Goal: Task Accomplishment & Management: Manage account settings

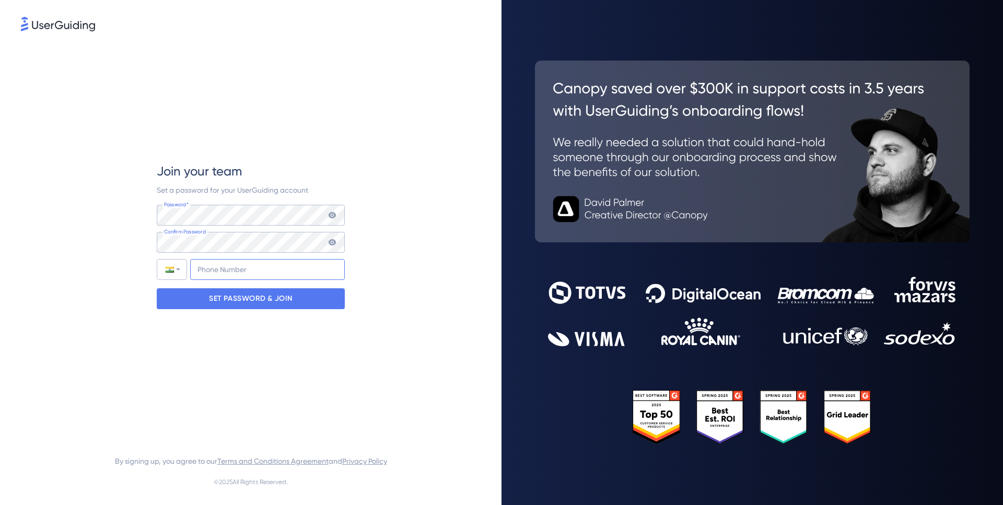
click at [249, 264] on input "+91" at bounding box center [267, 269] width 155 height 21
click at [271, 272] on input "+91" at bounding box center [267, 269] width 155 height 21
type input "[PHONE_NUMBER]"
click at [267, 301] on p "SET PASSWORD & JOIN" at bounding box center [251, 299] width 84 height 17
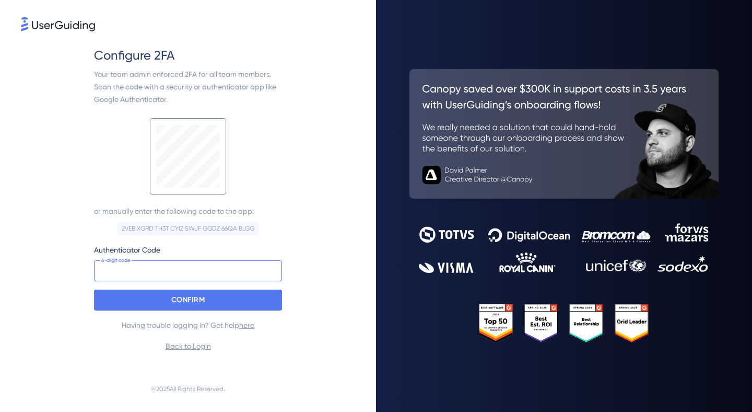
click at [184, 276] on input at bounding box center [188, 270] width 188 height 21
type input "901 759"
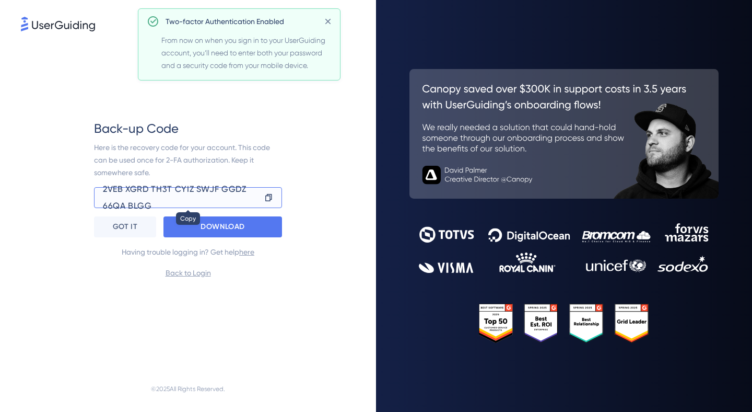
click at [268, 198] on icon at bounding box center [268, 197] width 9 height 10
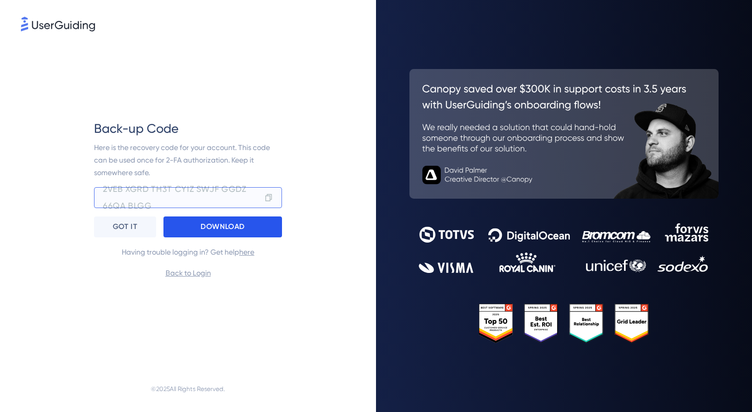
click at [263, 232] on div "DOWNLOAD" at bounding box center [223, 226] width 119 height 21
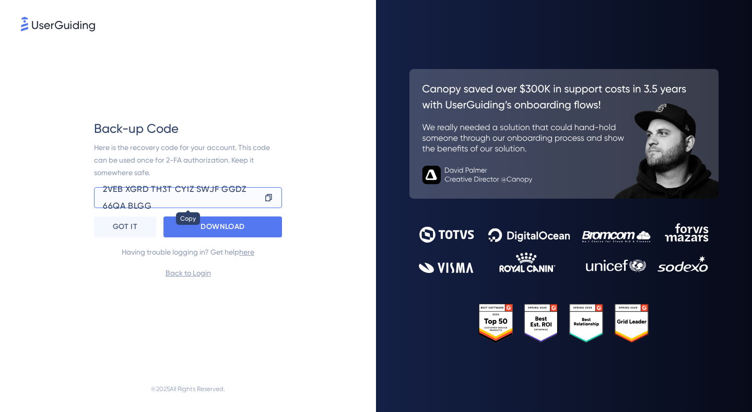
click at [267, 199] on icon at bounding box center [268, 197] width 9 height 10
click at [143, 221] on div "GOT IT" at bounding box center [125, 226] width 62 height 21
